Goal: Task Accomplishment & Management: Manage account settings

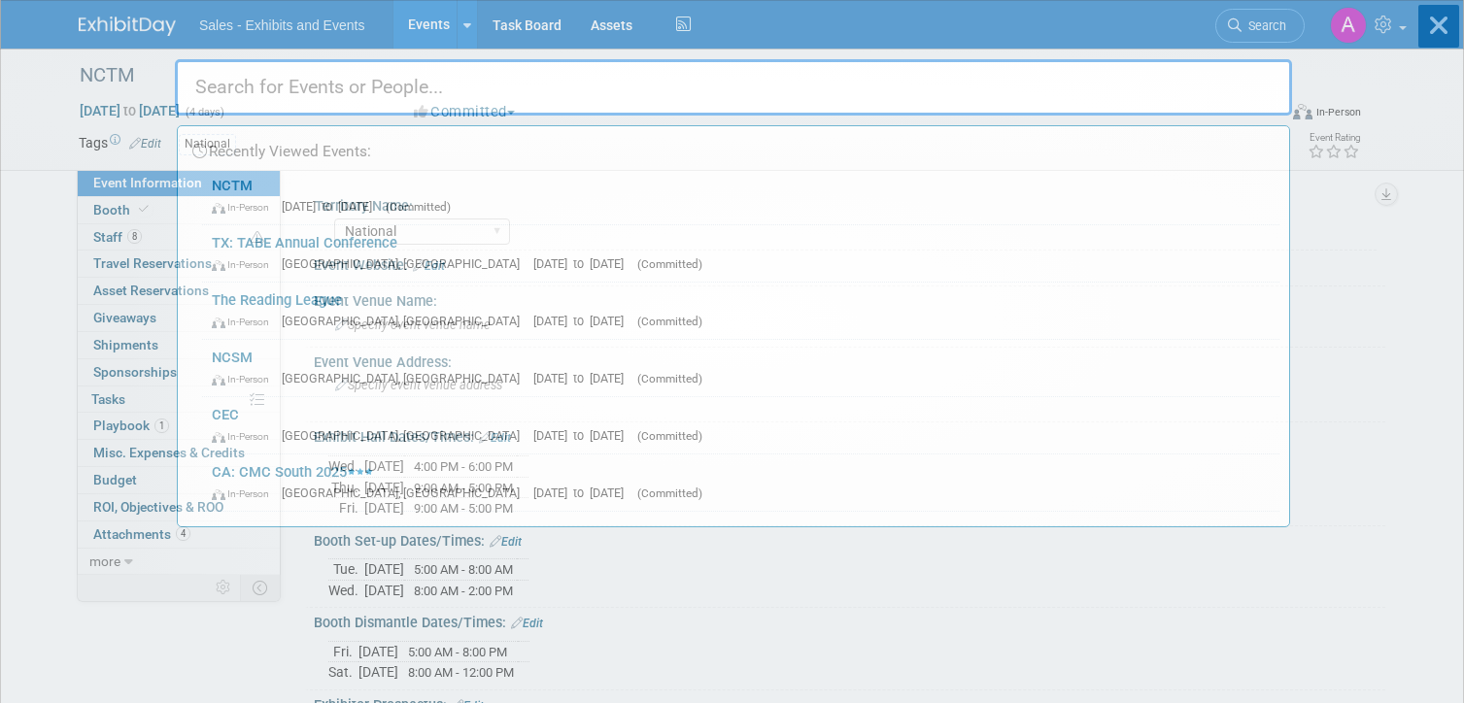
select select "National"
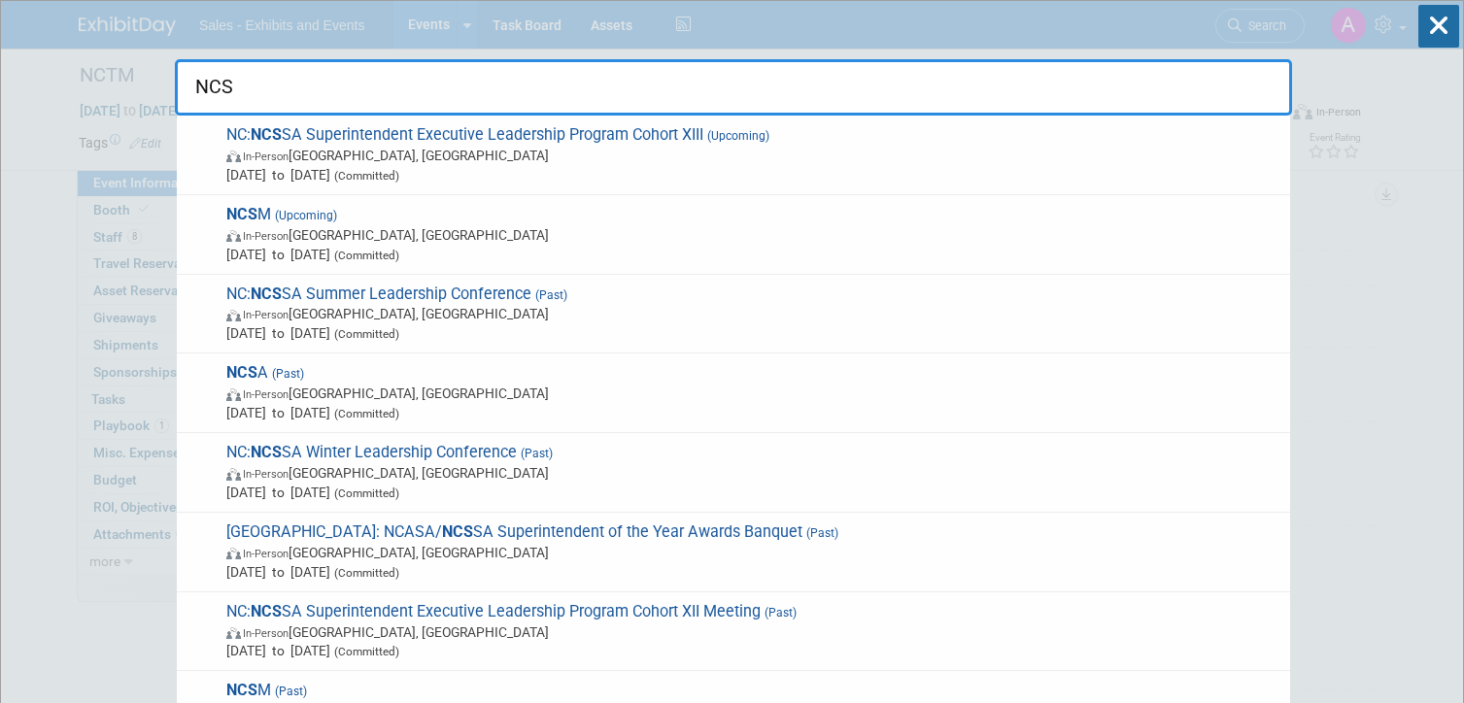
type input "NCSM"
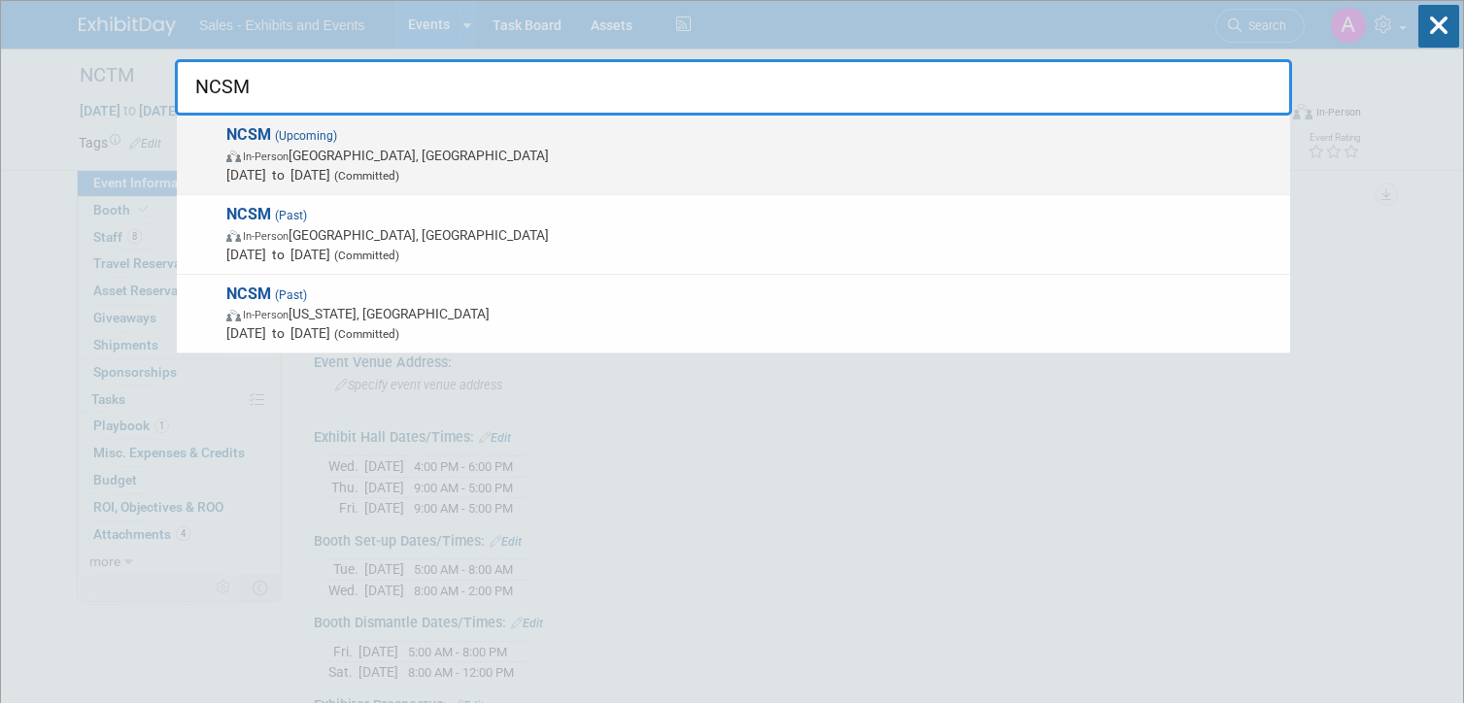
click at [637, 132] on span "NCSM (Upcoming) In-Person [GEOGRAPHIC_DATA], [GEOGRAPHIC_DATA] [DATE] to [DATE]…" at bounding box center [750, 154] width 1060 height 59
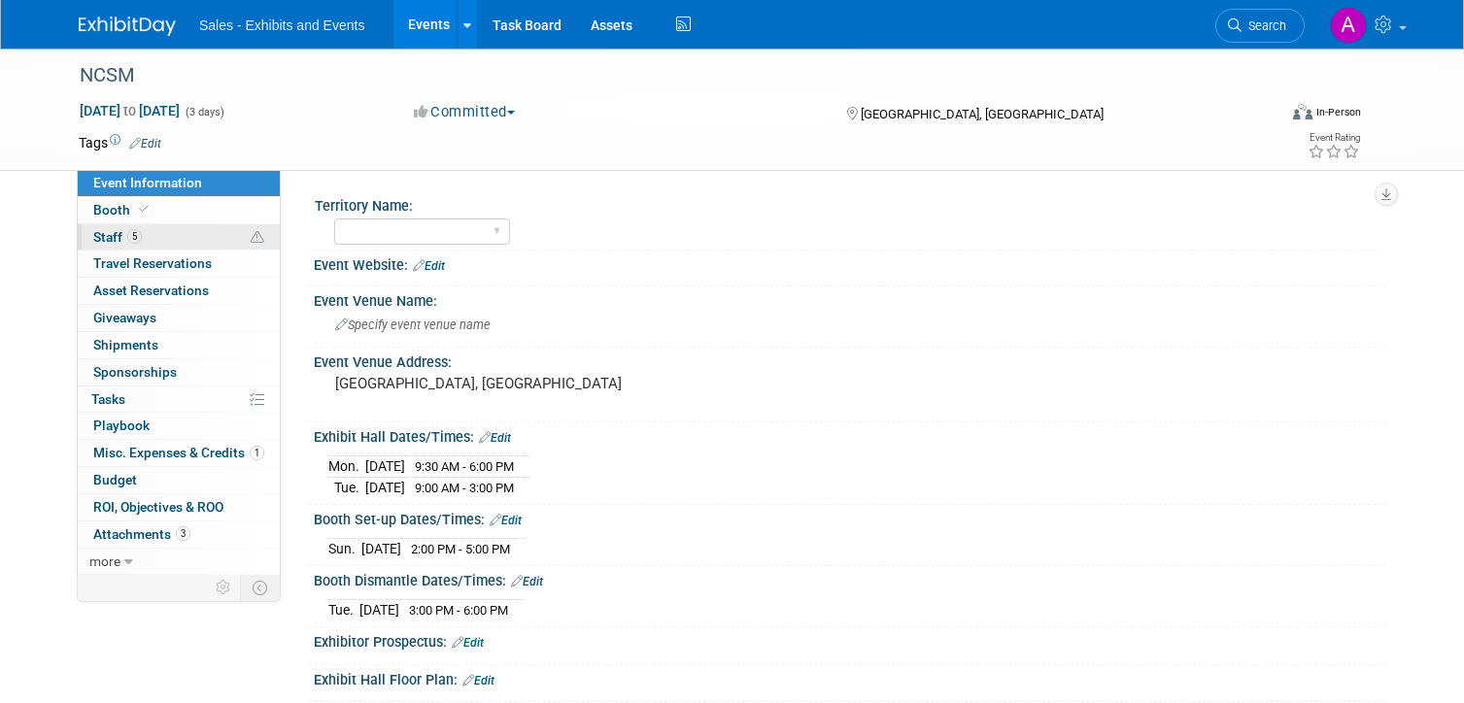
click at [187, 231] on link "5 Staff 5" at bounding box center [179, 237] width 202 height 26
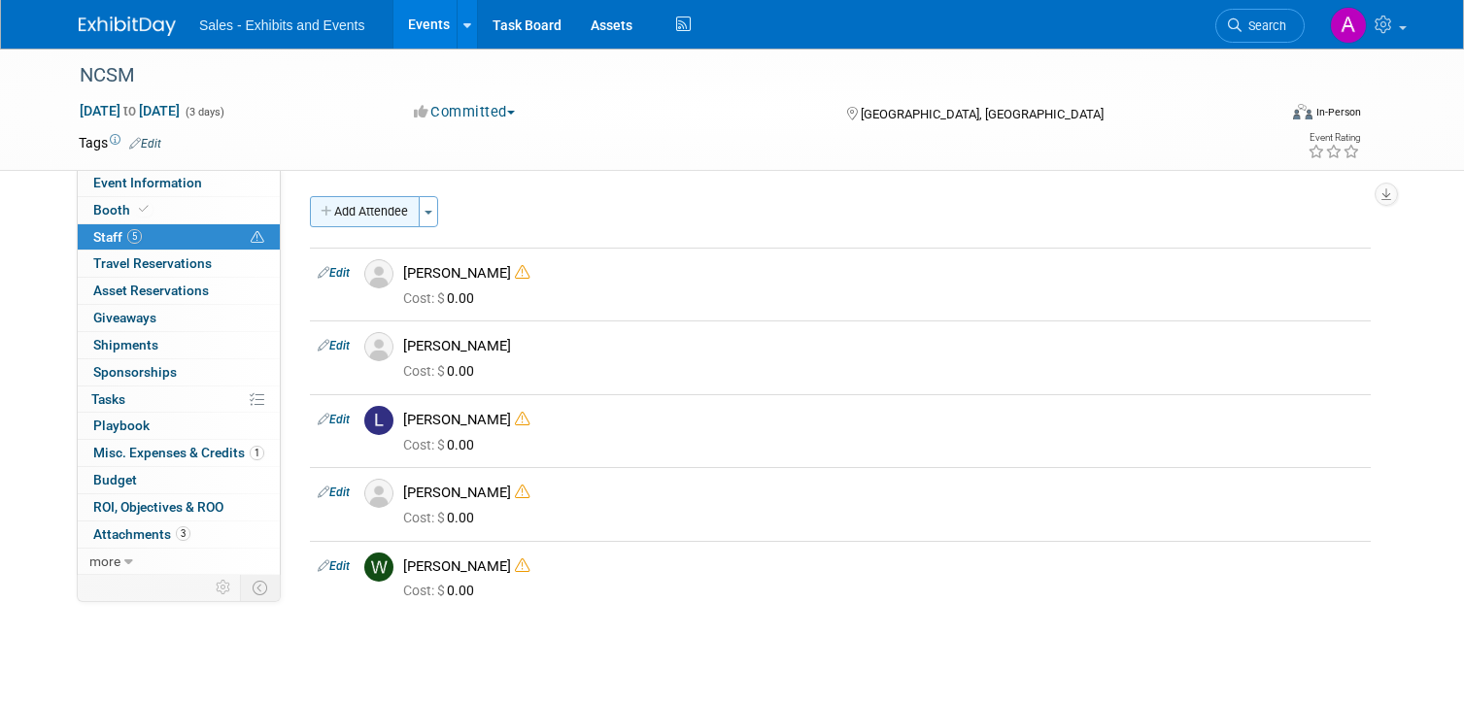
click at [363, 223] on button "Add Attendee" at bounding box center [365, 211] width 110 height 31
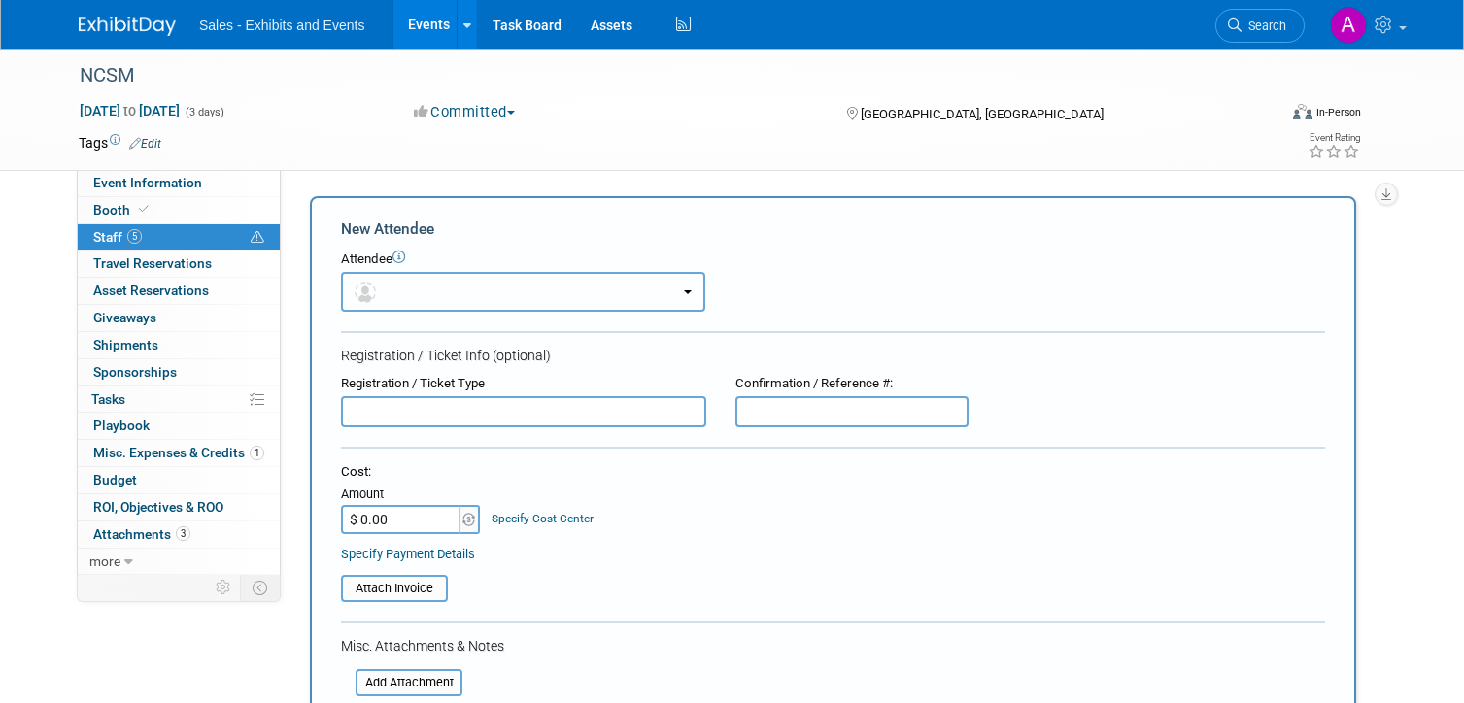
click at [542, 280] on button "button" at bounding box center [523, 292] width 364 height 40
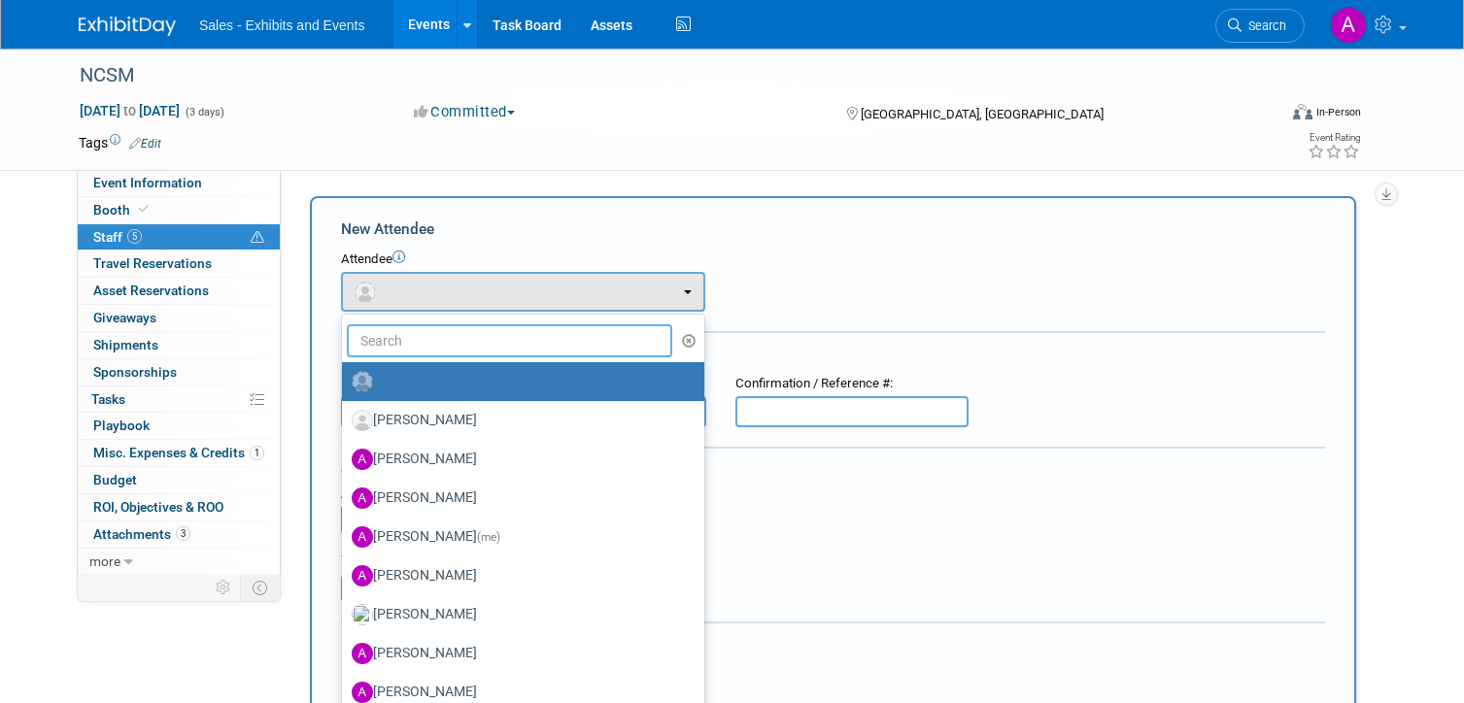
click at [532, 342] on input "text" at bounding box center [509, 340] width 325 height 33
type input "megan"
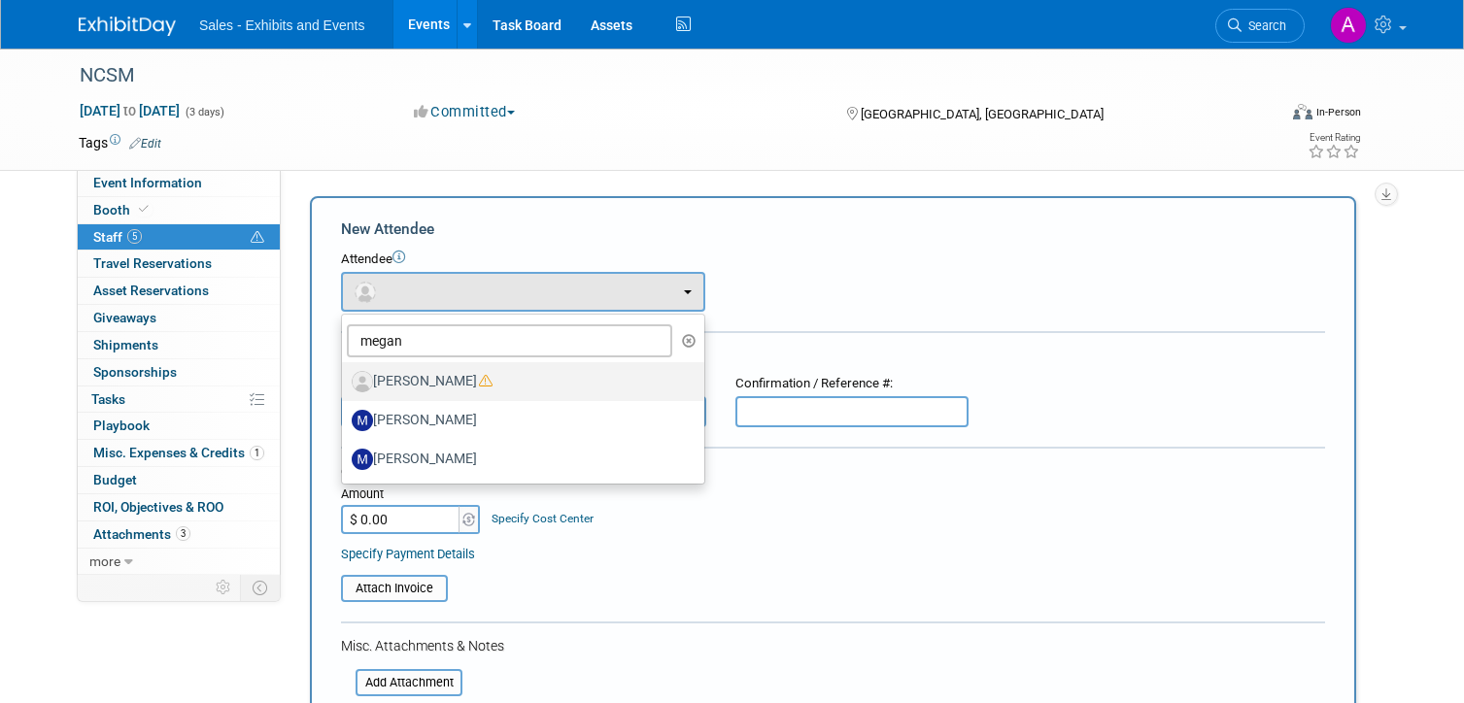
click at [522, 382] on label "[PERSON_NAME]" at bounding box center [518, 381] width 333 height 31
click at [345, 382] on input "[PERSON_NAME]" at bounding box center [338, 379] width 13 height 13
select select "01365a0d-2693-415e-bb31-53000ec15188"
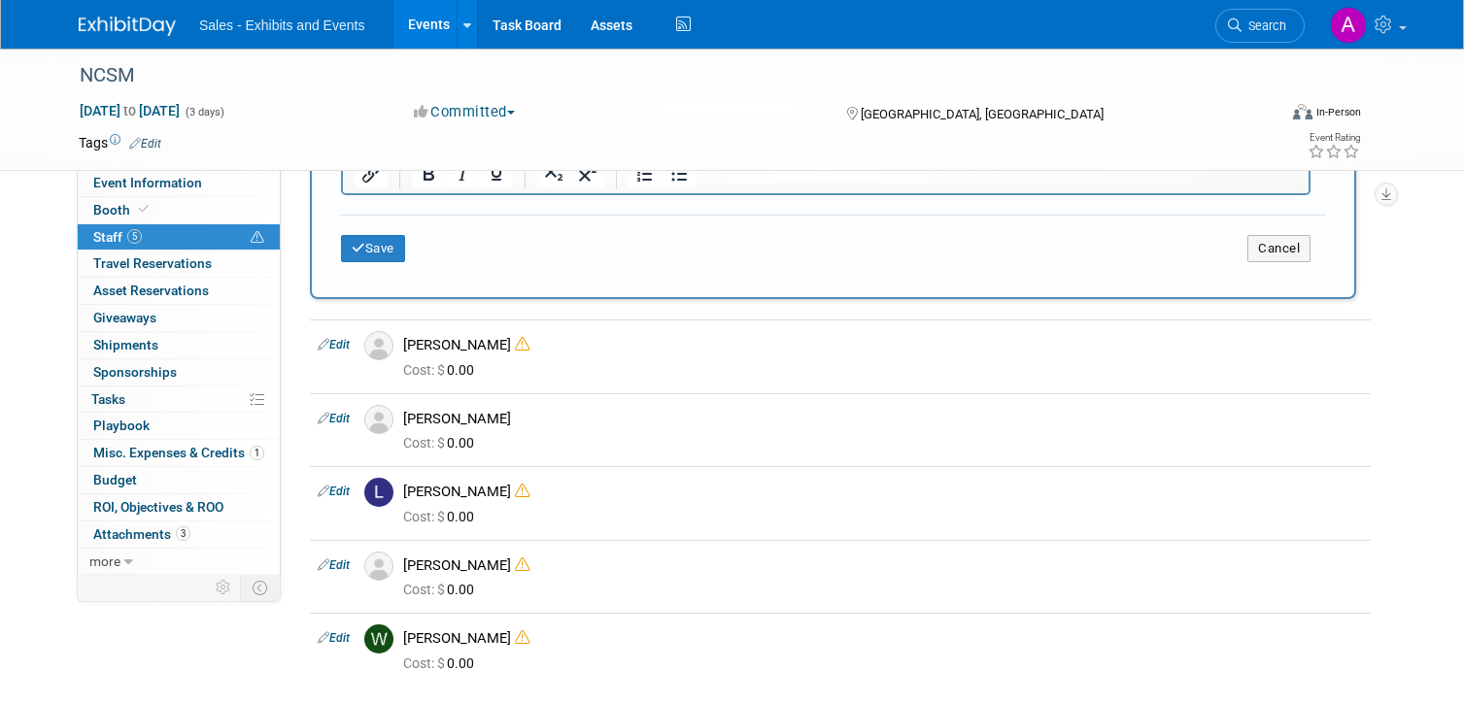
scroll to position [819, 0]
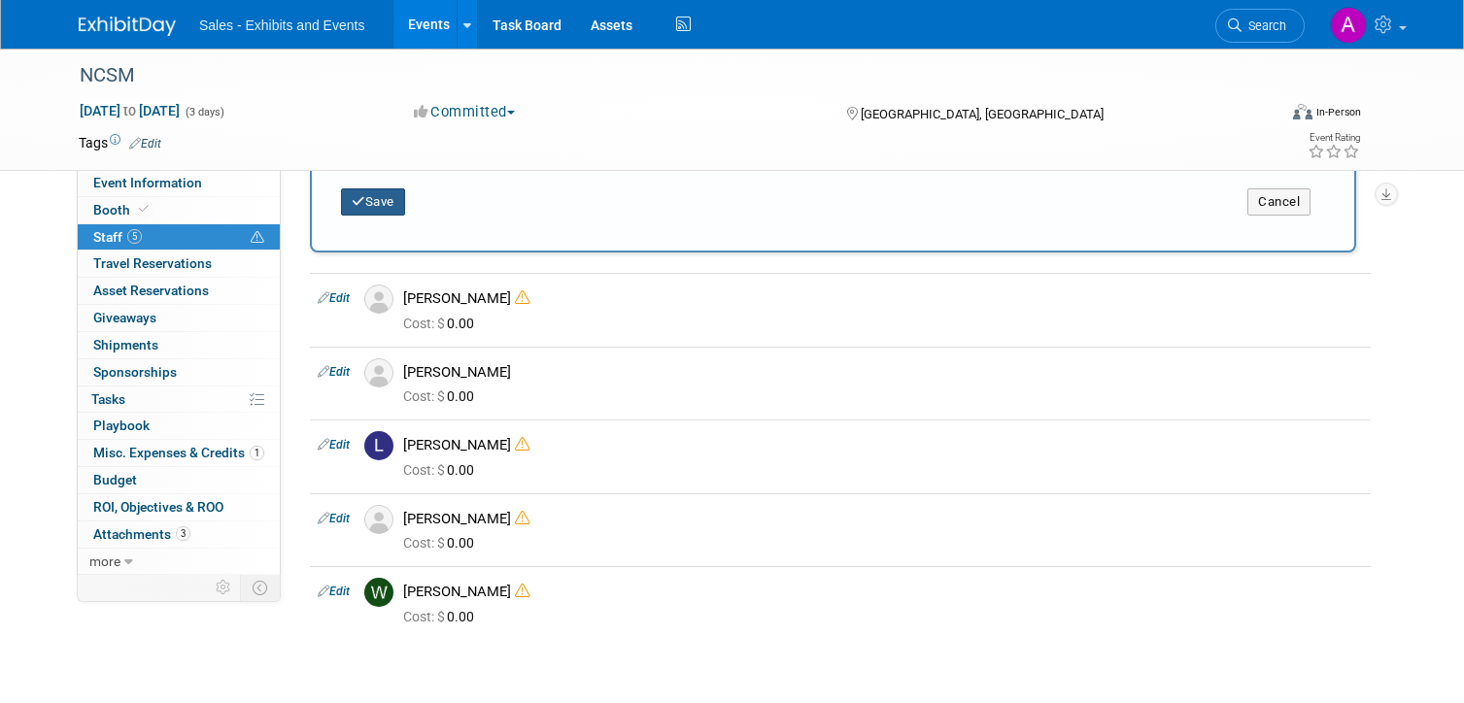
click at [382, 209] on button "Save" at bounding box center [373, 201] width 64 height 27
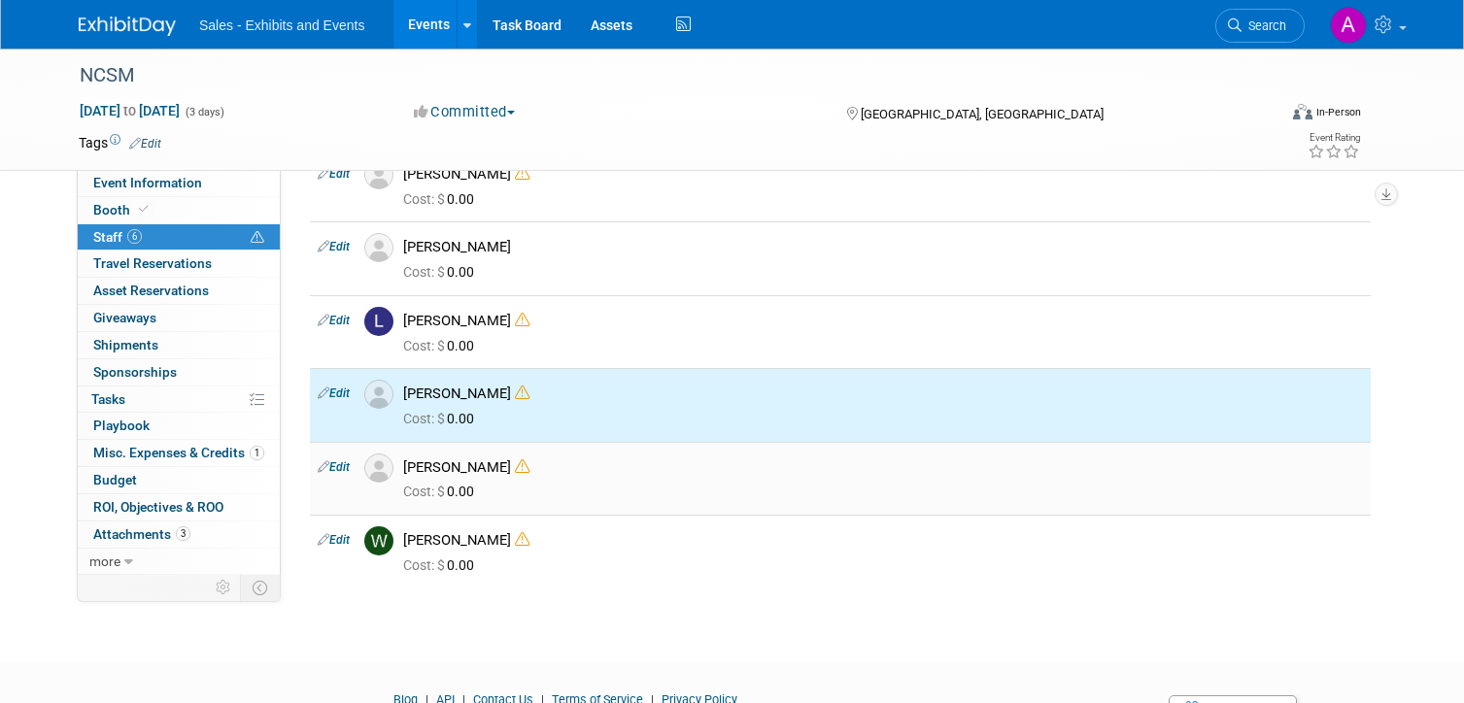
scroll to position [0, 0]
